Goal: Information Seeking & Learning: Understand process/instructions

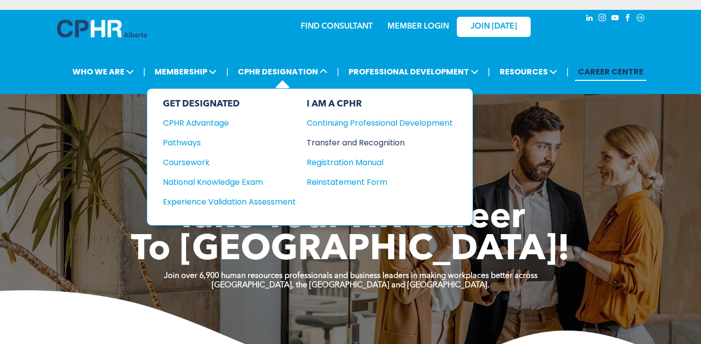
click at [333, 144] on div "Transfer and Recognition" at bounding box center [372, 142] width 131 height 12
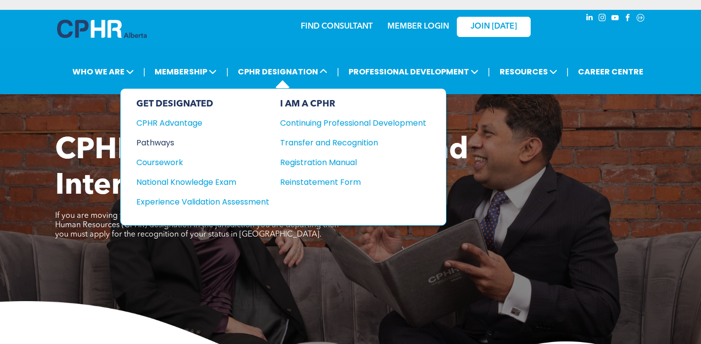
click at [163, 142] on div "Pathways" at bounding box center [196, 142] width 120 height 12
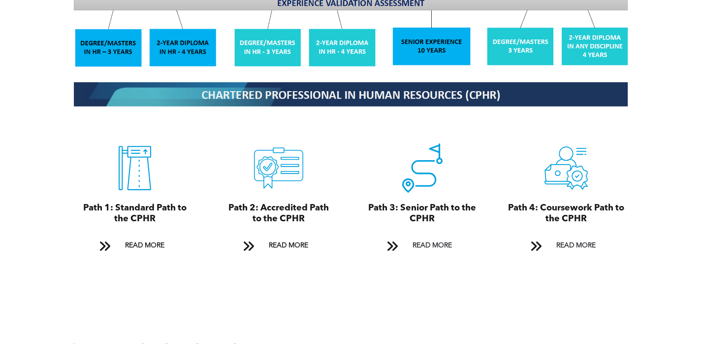
scroll to position [1025, 0]
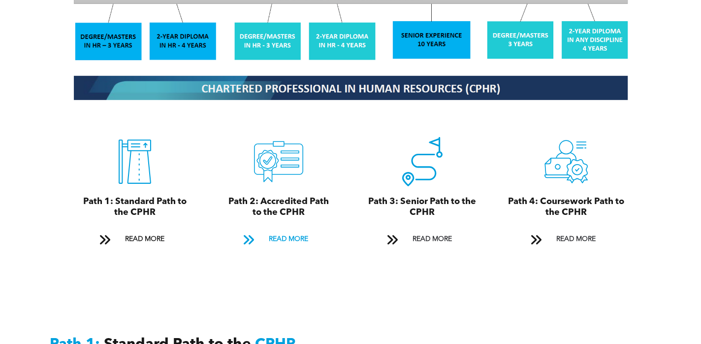
click at [281, 230] on span "READ MORE" at bounding box center [288, 239] width 46 height 18
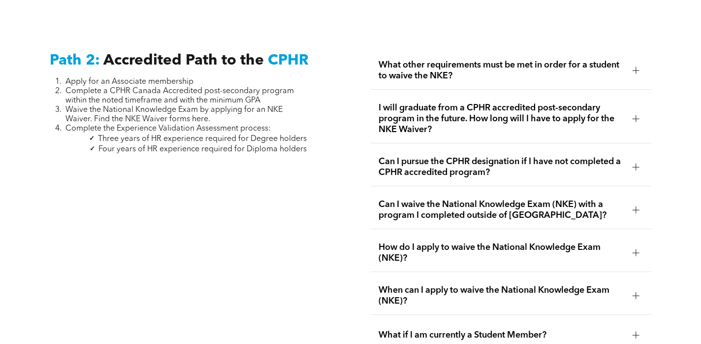
scroll to position [1552, 0]
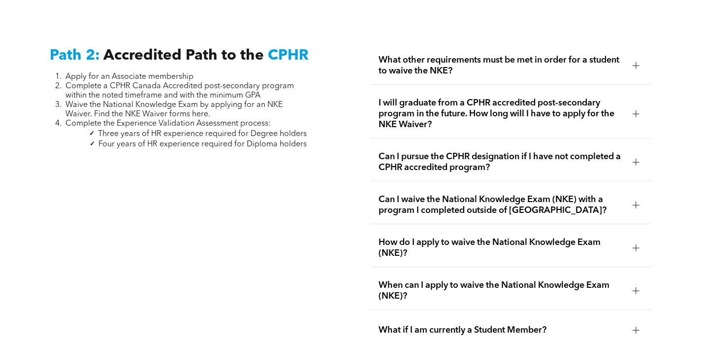
click at [637, 62] on div at bounding box center [636, 65] width 7 height 7
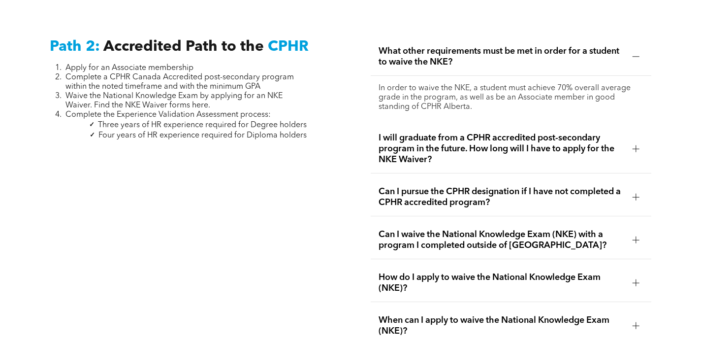
scroll to position [1562, 0]
click at [638, 145] on div at bounding box center [636, 148] width 7 height 7
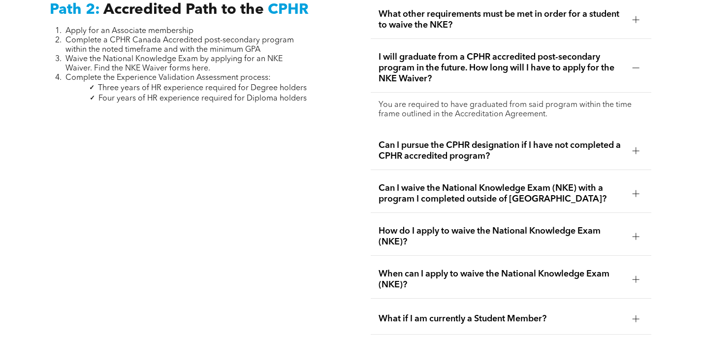
scroll to position [1599, 0]
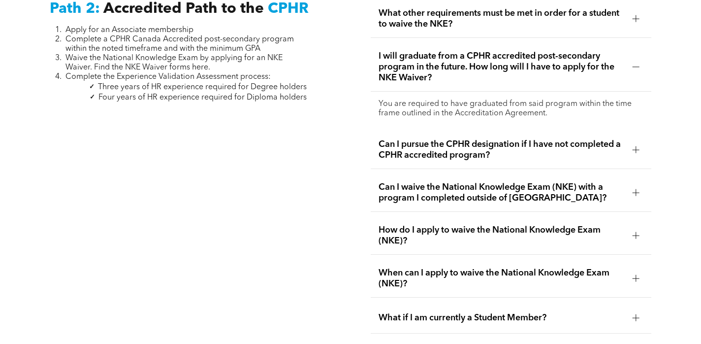
click at [636, 146] on div at bounding box center [636, 149] width 7 height 7
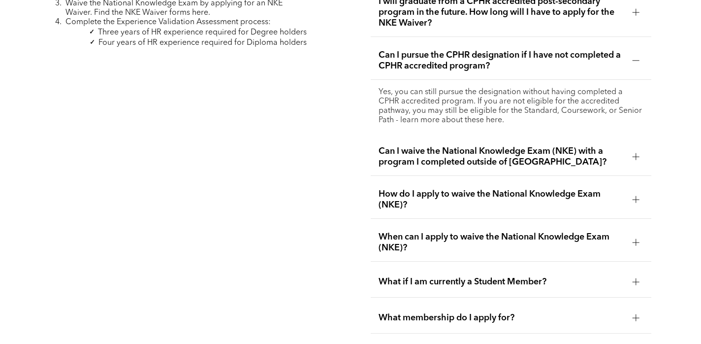
scroll to position [1655, 0]
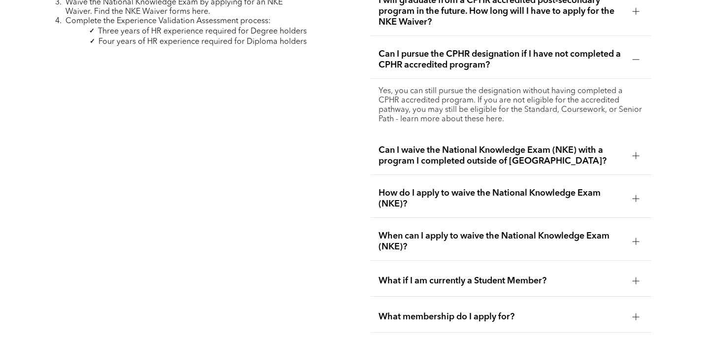
click at [635, 152] on div at bounding box center [635, 155] width 0 height 7
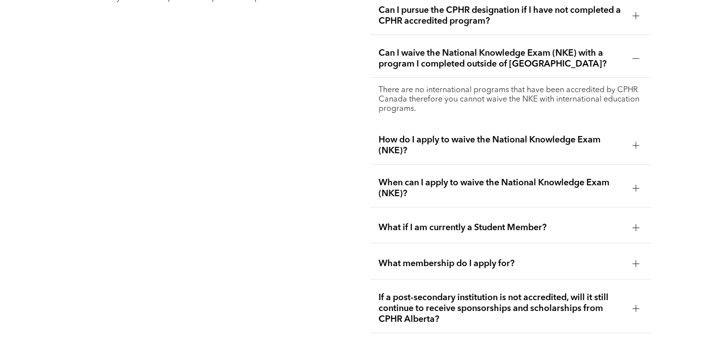
scroll to position [1701, 0]
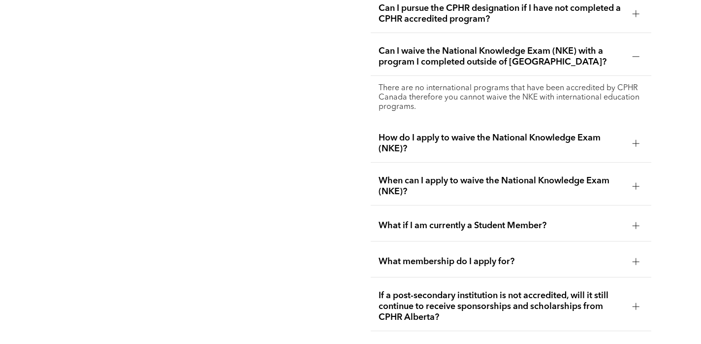
click at [635, 140] on div at bounding box center [636, 143] width 7 height 7
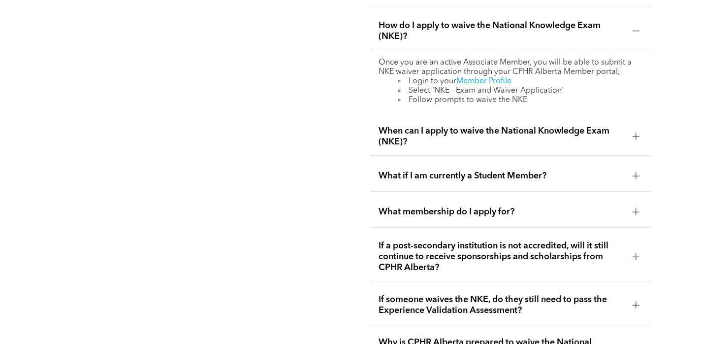
scroll to position [1770, 0]
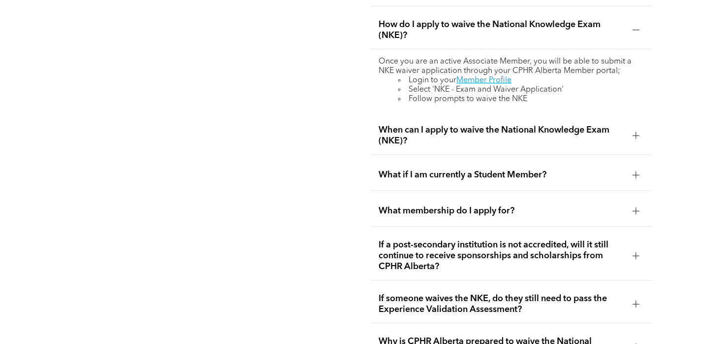
click at [633, 132] on div at bounding box center [636, 135] width 7 height 7
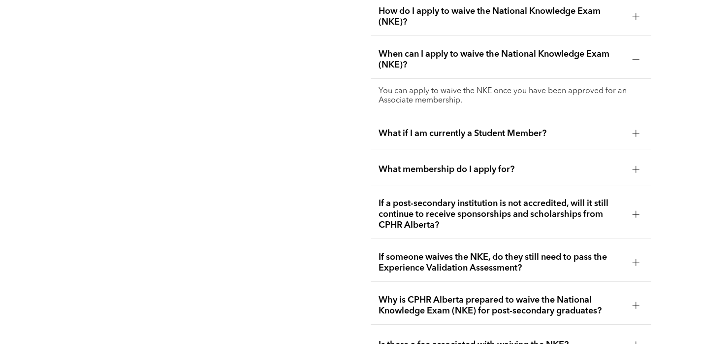
scroll to position [1787, 0]
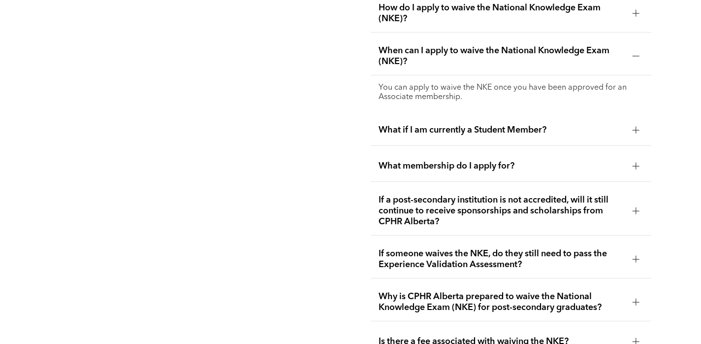
click at [633, 123] on div at bounding box center [636, 130] width 15 height 15
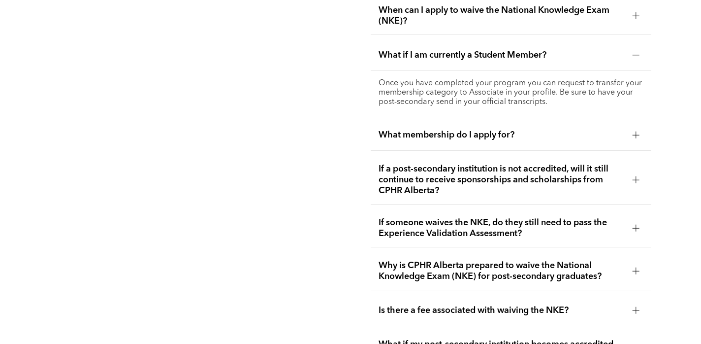
scroll to position [1829, 0]
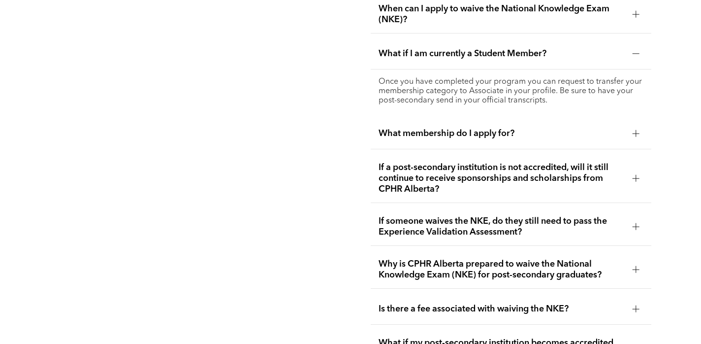
click at [633, 130] on div at bounding box center [636, 133] width 7 height 7
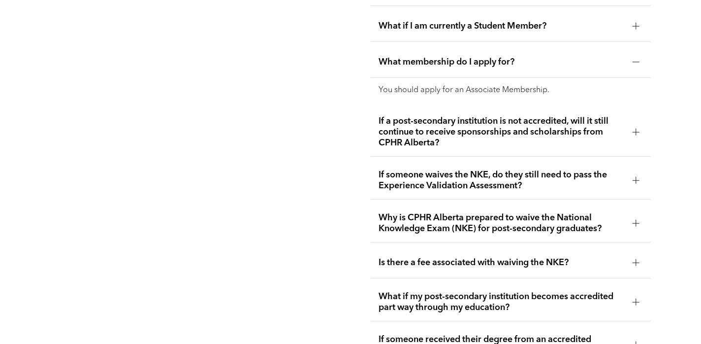
scroll to position [1855, 0]
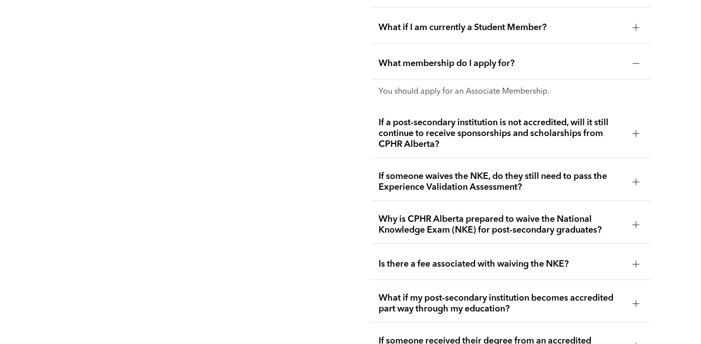
click at [636, 130] on div at bounding box center [636, 133] width 7 height 7
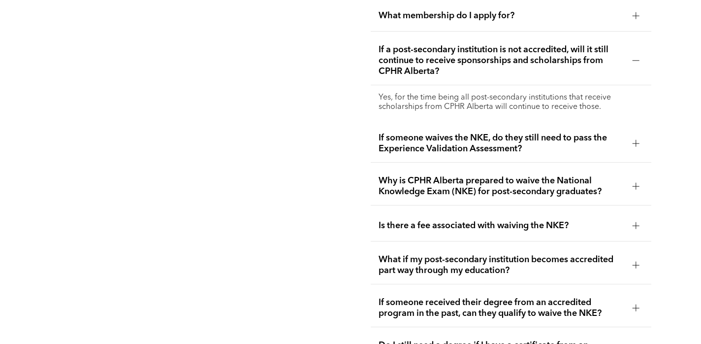
scroll to position [1905, 0]
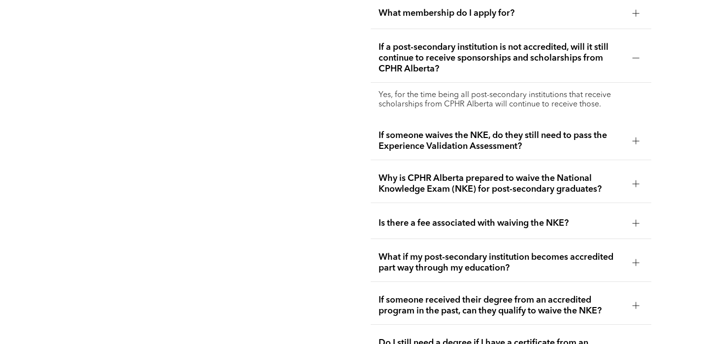
click at [634, 137] on div at bounding box center [636, 140] width 7 height 7
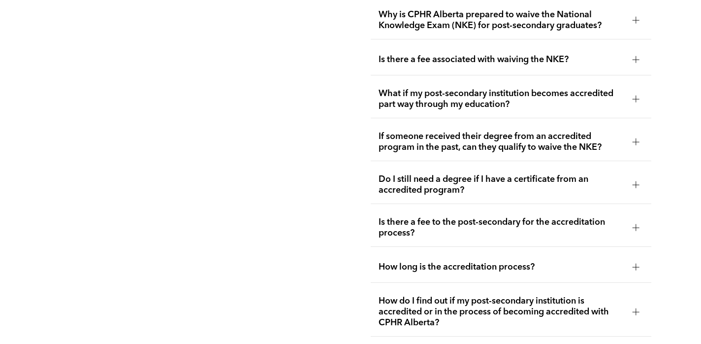
scroll to position [2069, 0]
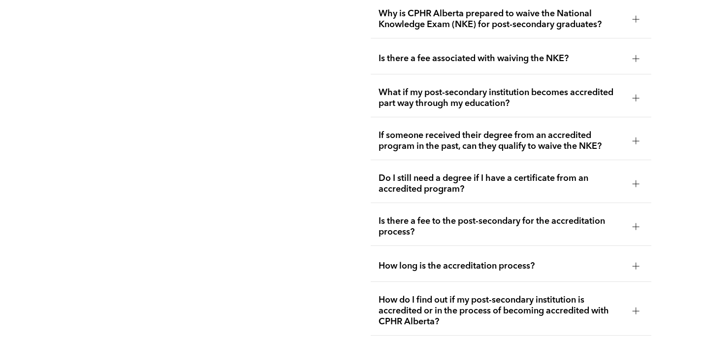
click at [634, 262] on div at bounding box center [636, 265] width 7 height 7
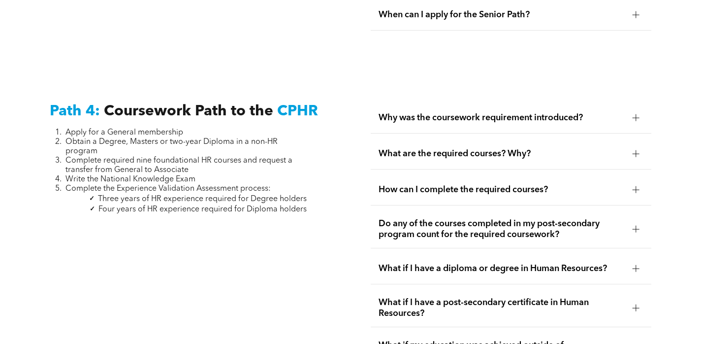
scroll to position [2948, 0]
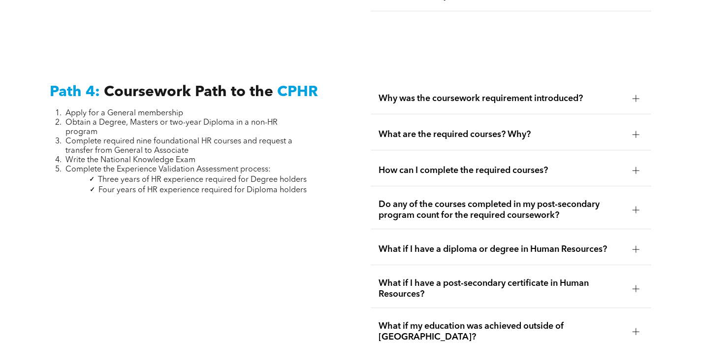
click at [638, 98] on div at bounding box center [636, 98] width 7 height 0
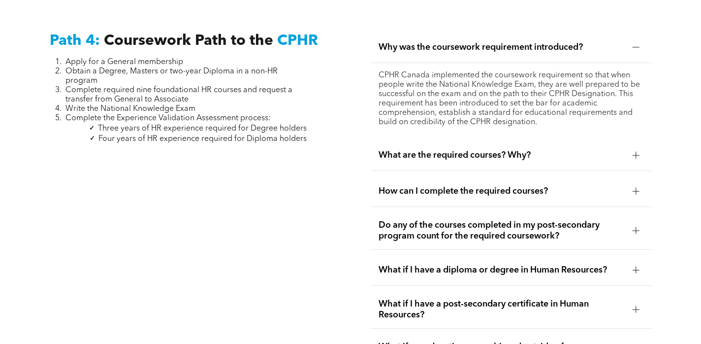
scroll to position [3000, 0]
click at [634, 151] on div at bounding box center [636, 154] width 7 height 7
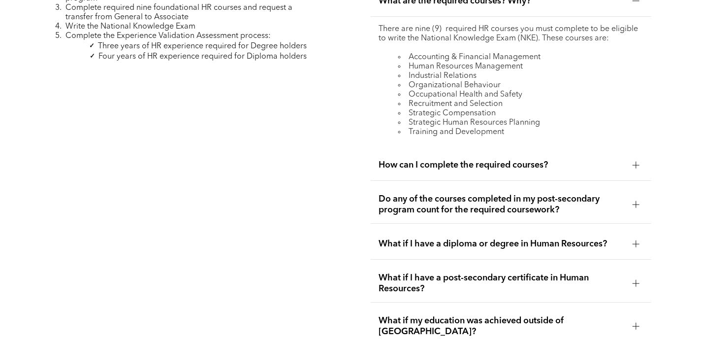
scroll to position [3085, 0]
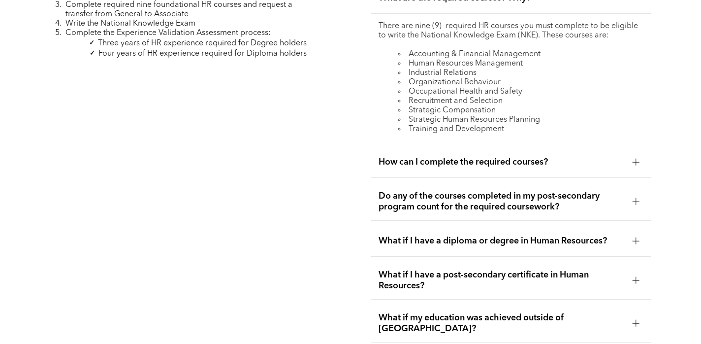
click at [637, 158] on div at bounding box center [636, 161] width 7 height 7
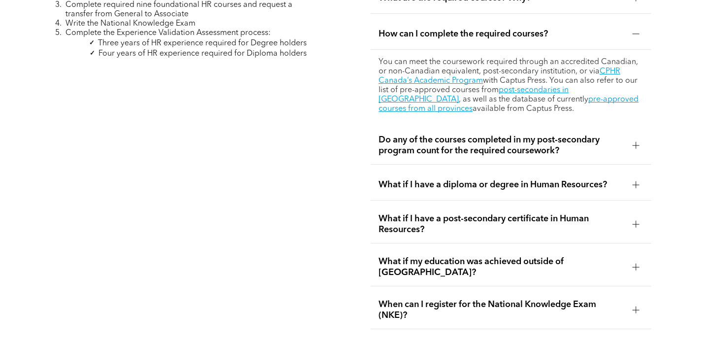
scroll to position [3086, 0]
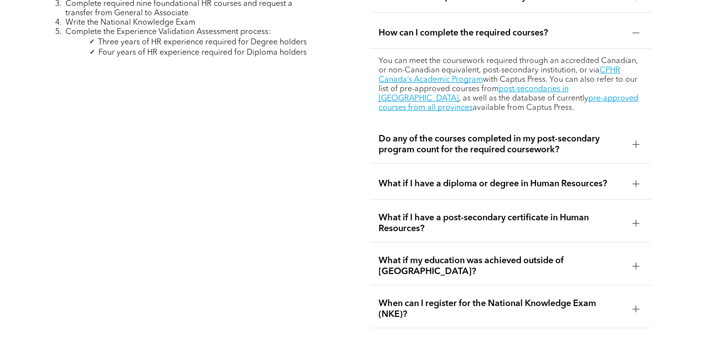
click at [637, 141] on div at bounding box center [636, 144] width 7 height 7
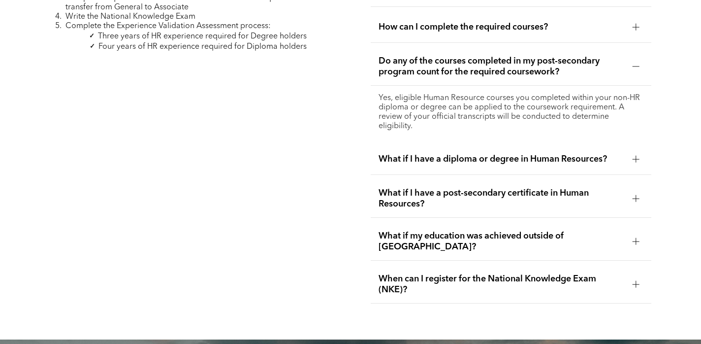
scroll to position [3092, 0]
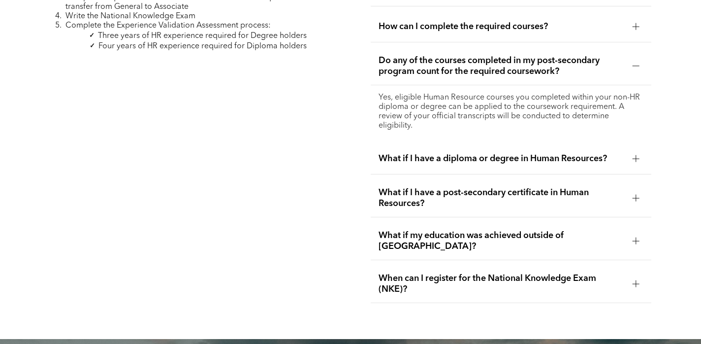
click at [637, 155] on div at bounding box center [636, 158] width 7 height 7
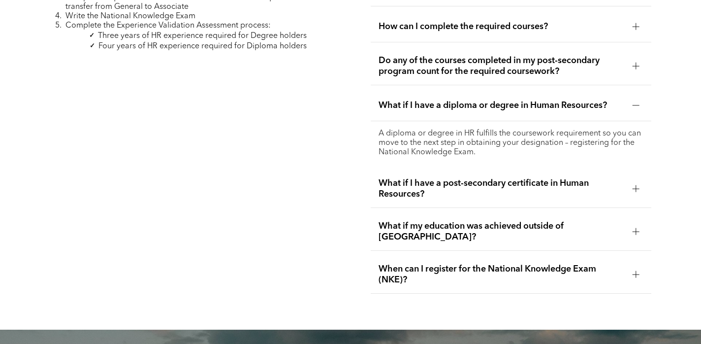
click at [634, 185] on div at bounding box center [636, 188] width 7 height 7
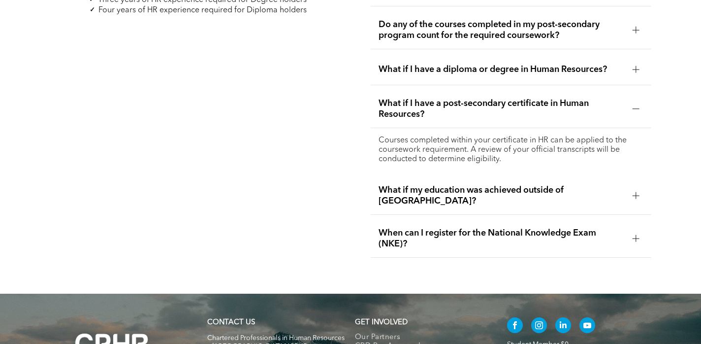
scroll to position [3129, 0]
click at [634, 191] on div at bounding box center [636, 194] width 7 height 7
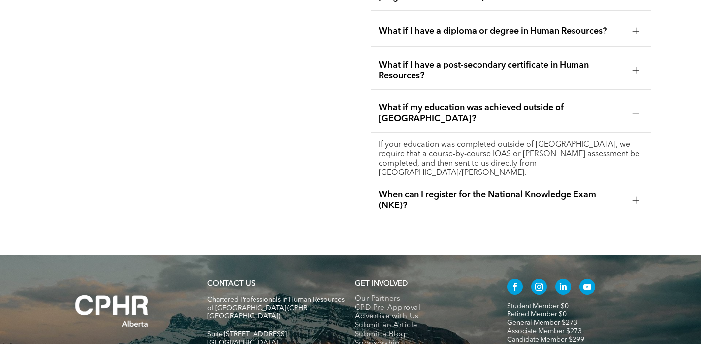
scroll to position [3169, 0]
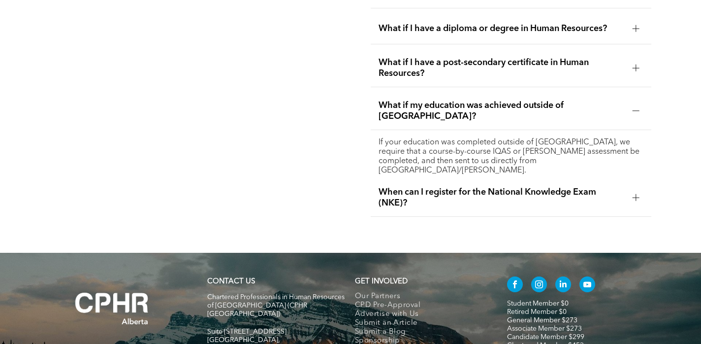
click at [634, 197] on div at bounding box center [636, 197] width 7 height 0
